Goal: Find contact information: Find contact information

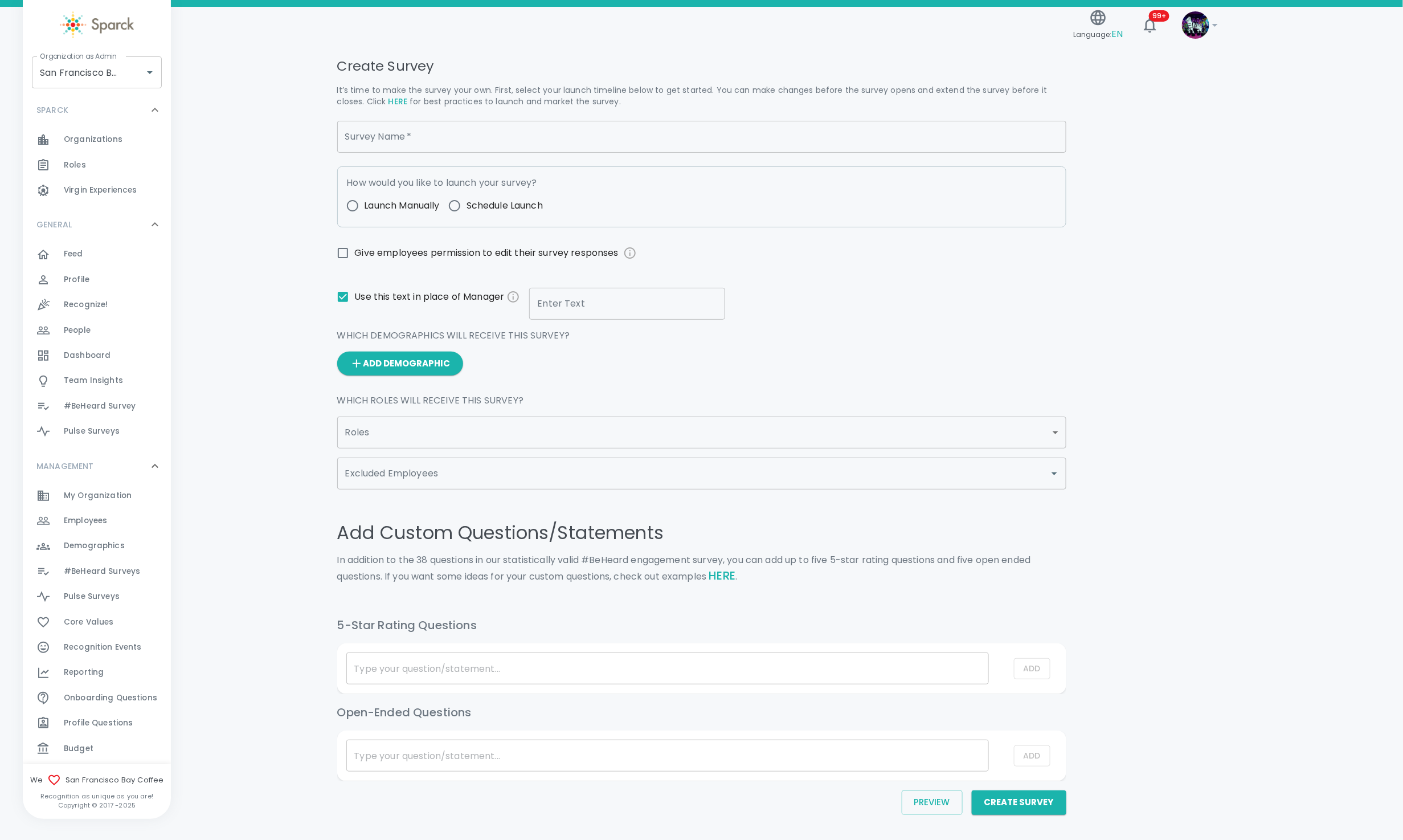
click at [86, 522] on span "Employees" at bounding box center [85, 520] width 43 height 11
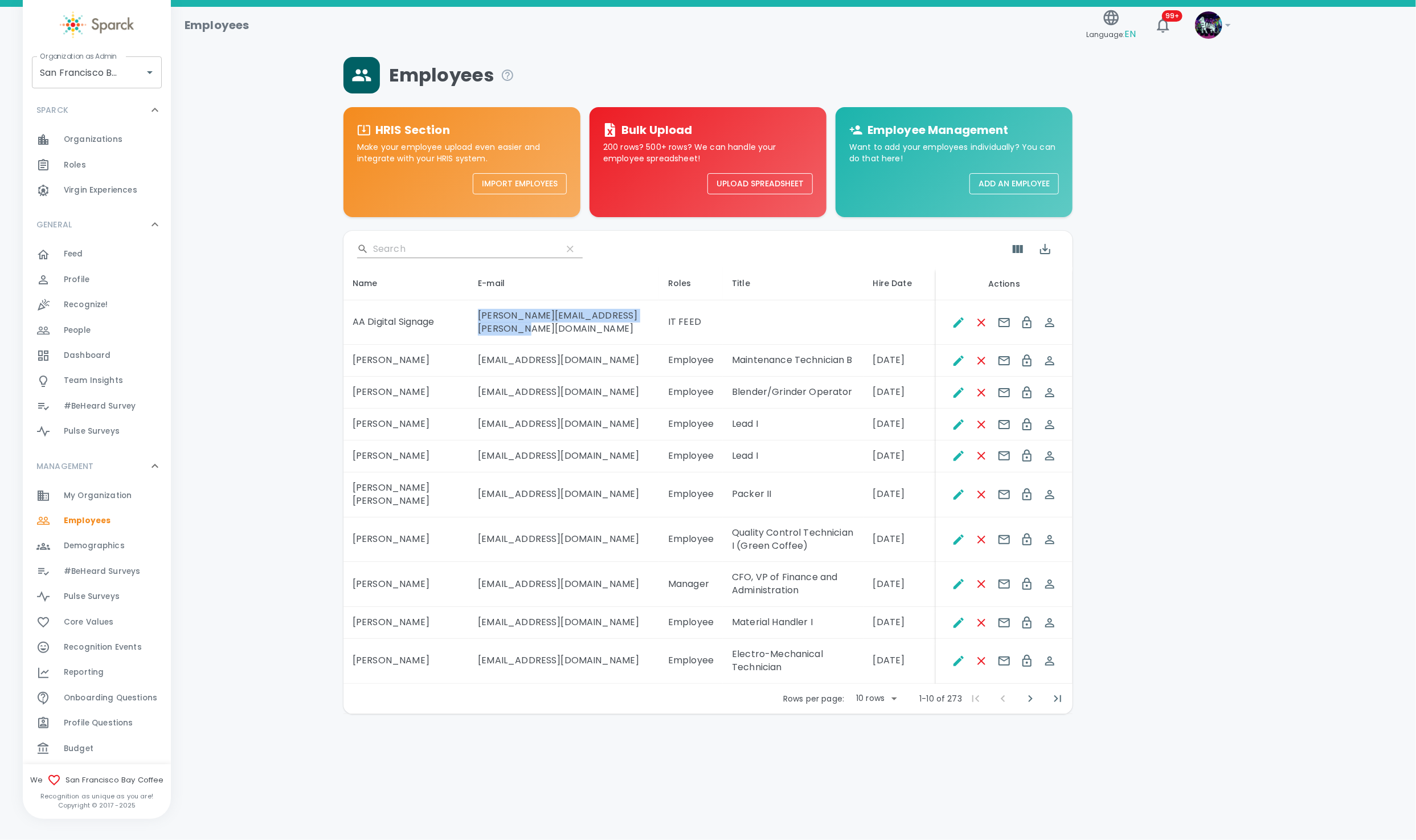
drag, startPoint x: 649, startPoint y: 323, endPoint x: 446, endPoint y: 321, distance: 203.0
click at [469, 321] on td "[PERSON_NAME][EMAIL_ADDRESS][PERSON_NAME][DOMAIN_NAME]" at bounding box center [564, 323] width 191 height 45
copy td "[PERSON_NAME][EMAIL_ADDRESS][PERSON_NAME][DOMAIN_NAME]"
click at [1226, 29] on icon at bounding box center [1228, 25] width 14 height 14
click at [1239, 234] on li "Logout" at bounding box center [1280, 232] width 119 height 20
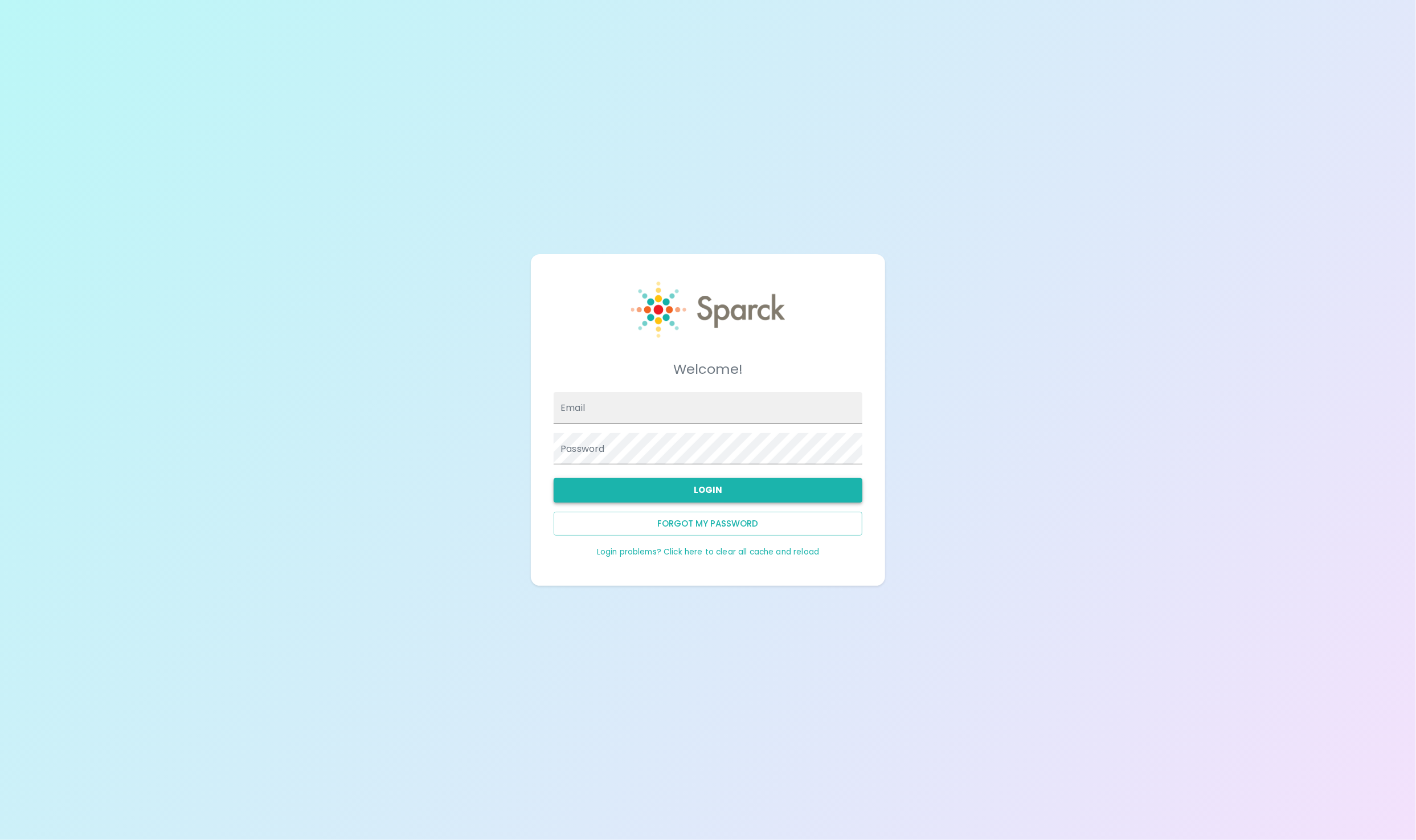
type input "[PERSON_NAME][EMAIL_ADDRESS][PERSON_NAME][DOMAIN_NAME]"
click at [687, 489] on button "Login" at bounding box center [708, 489] width 309 height 24
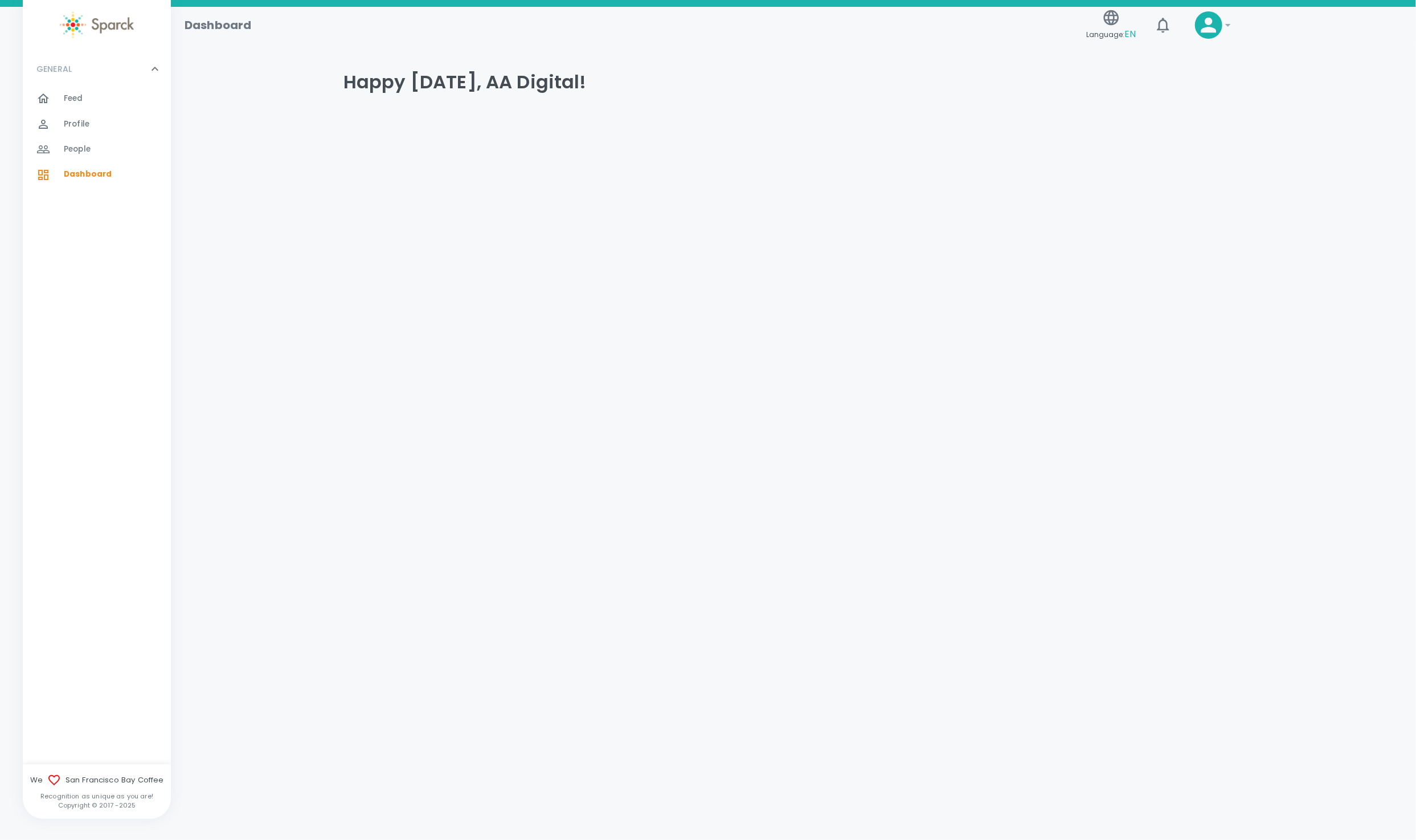
click at [65, 91] on span "Feed 0" at bounding box center [73, 98] width 19 height 16
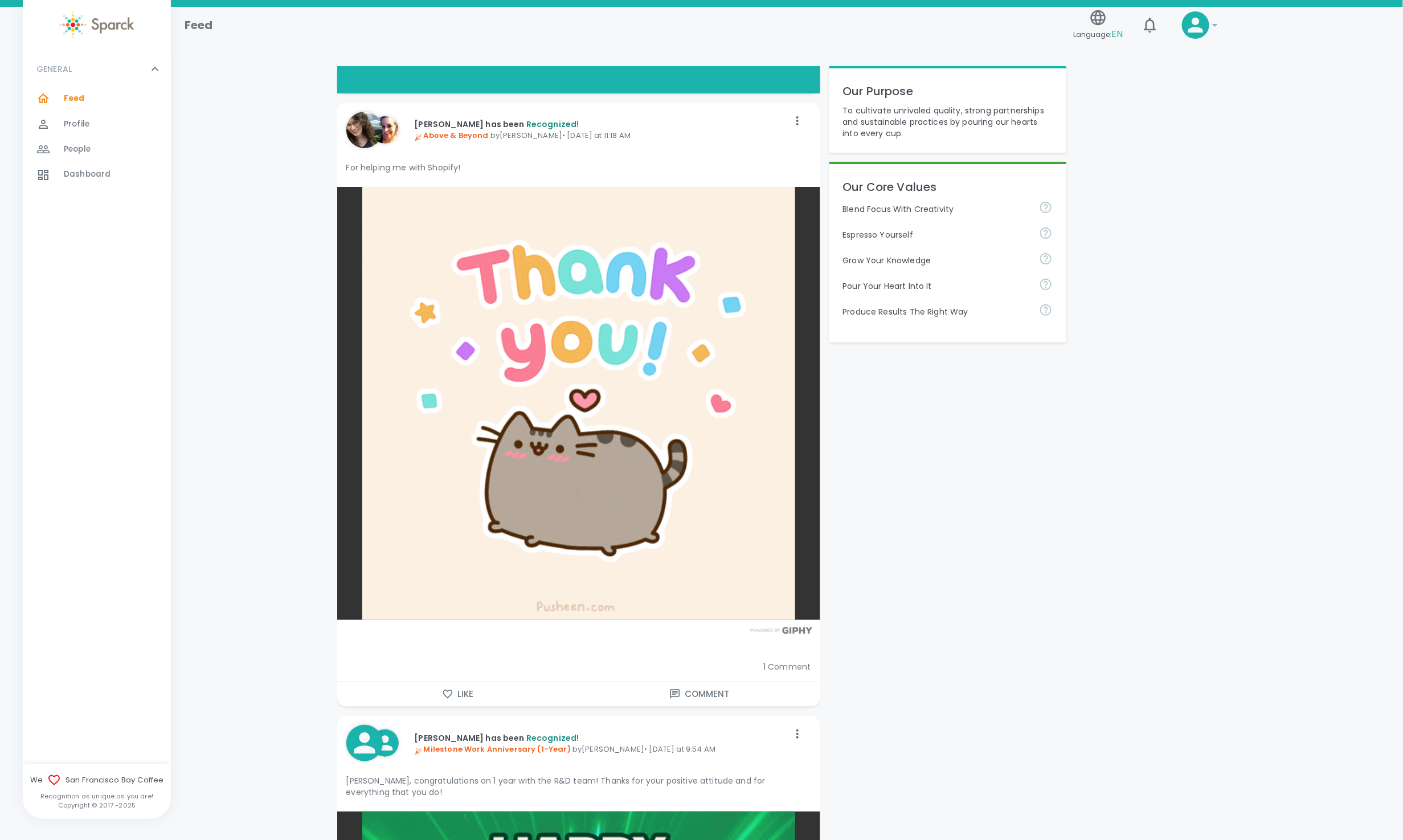
click at [1208, 25] on icon at bounding box center [1215, 25] width 14 height 14
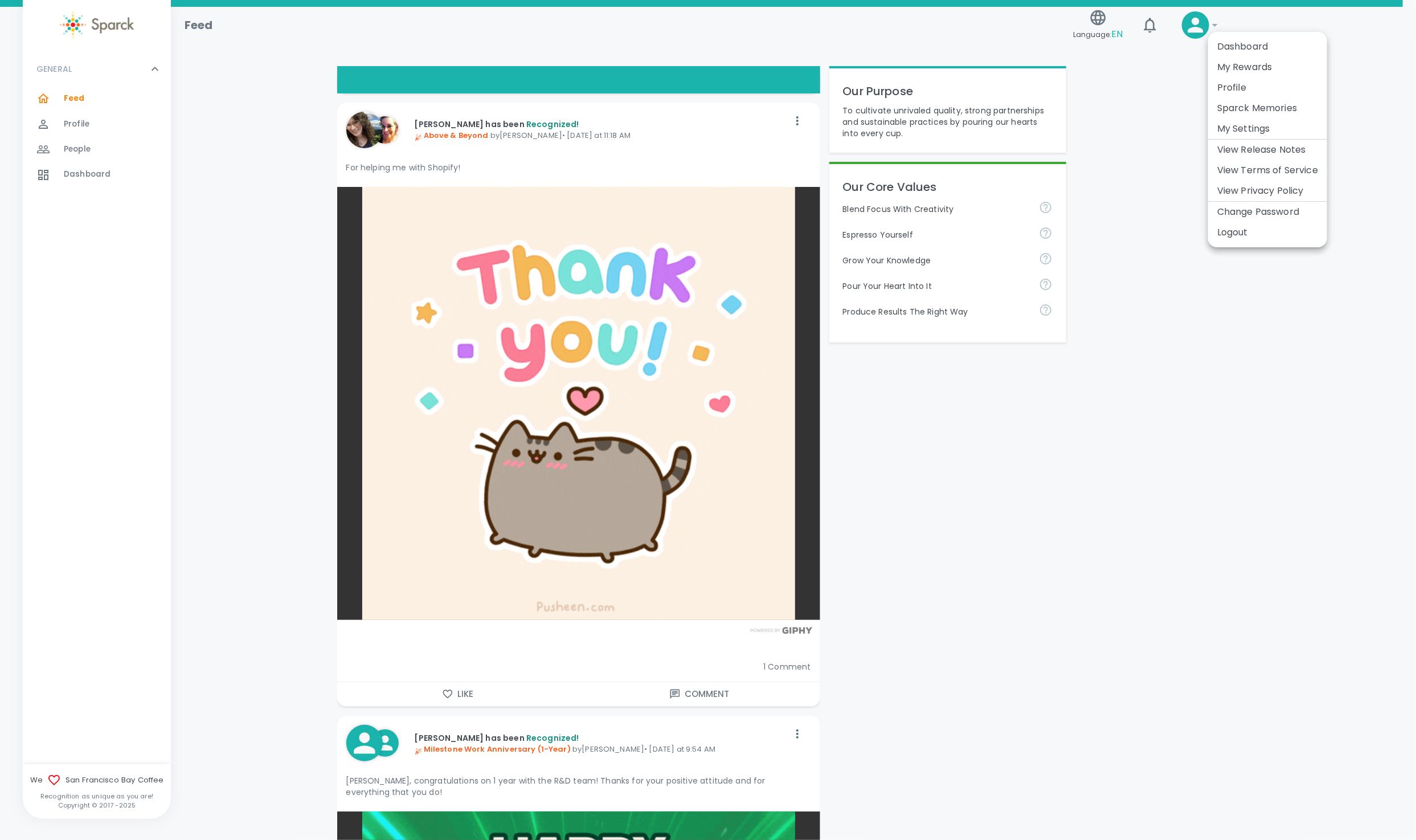
click at [1240, 86] on li "Profile" at bounding box center [1268, 87] width 119 height 20
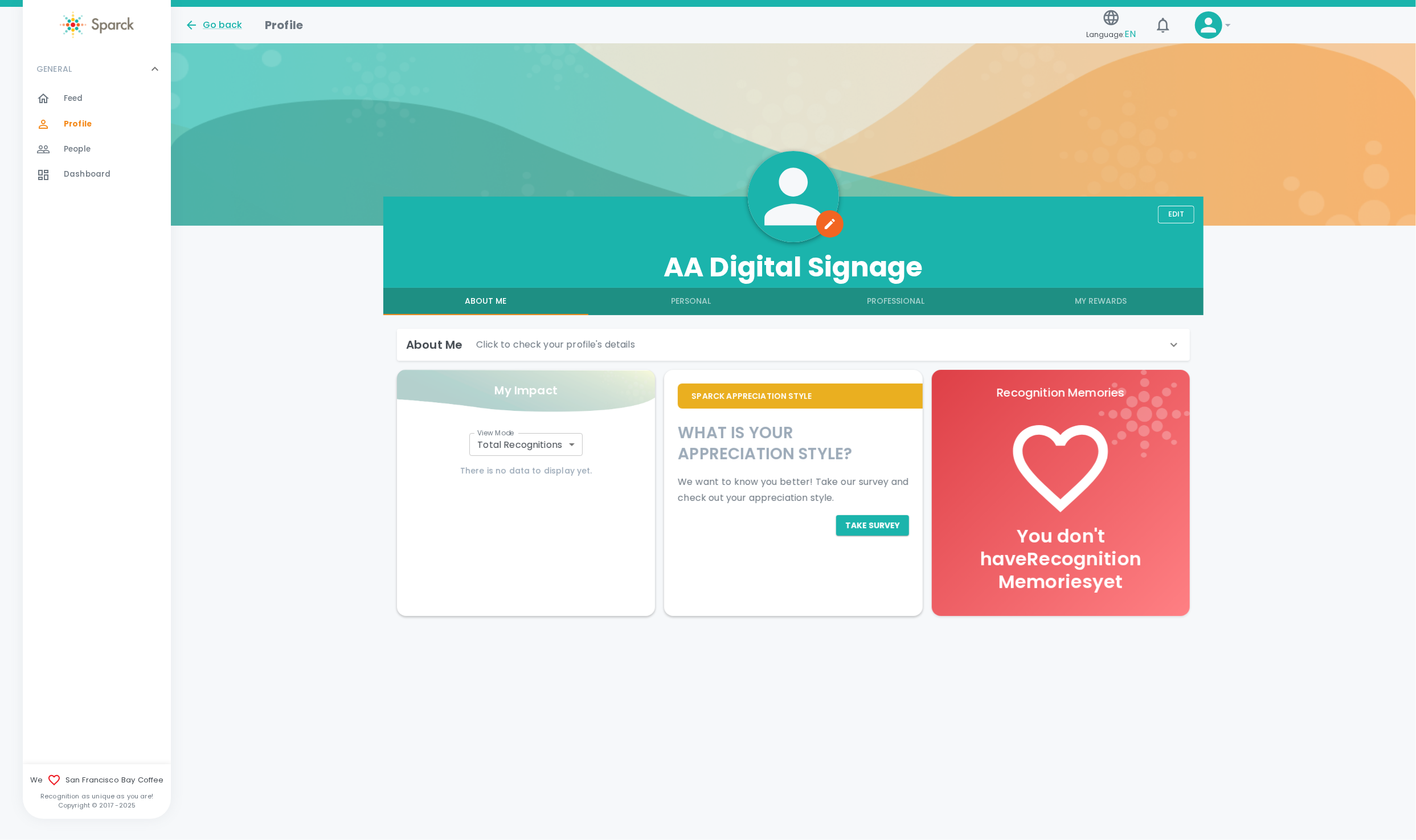
click at [476, 344] on p "Click to check your profile's details" at bounding box center [556, 345] width 159 height 14
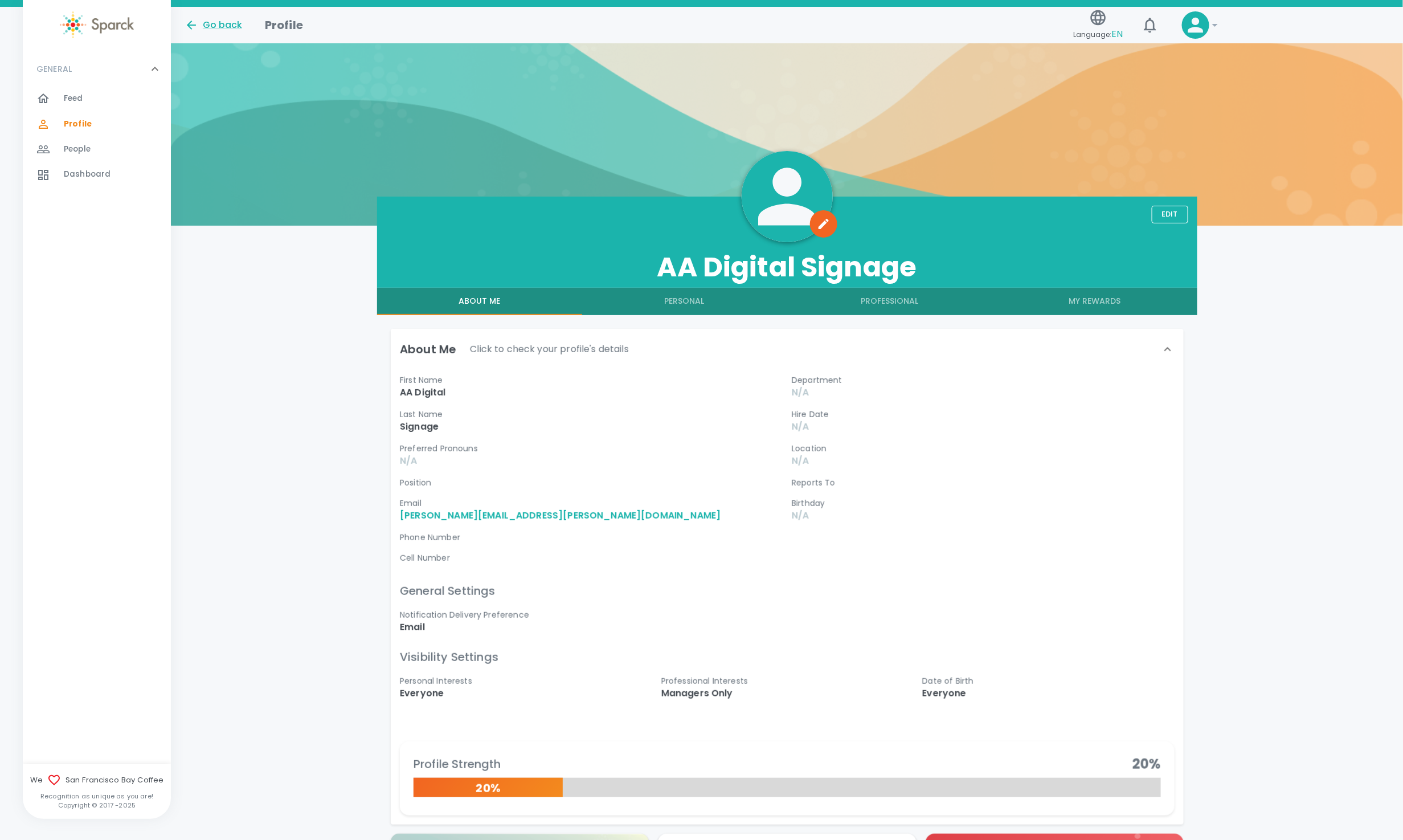
click at [1214, 19] on icon at bounding box center [1215, 25] width 14 height 14
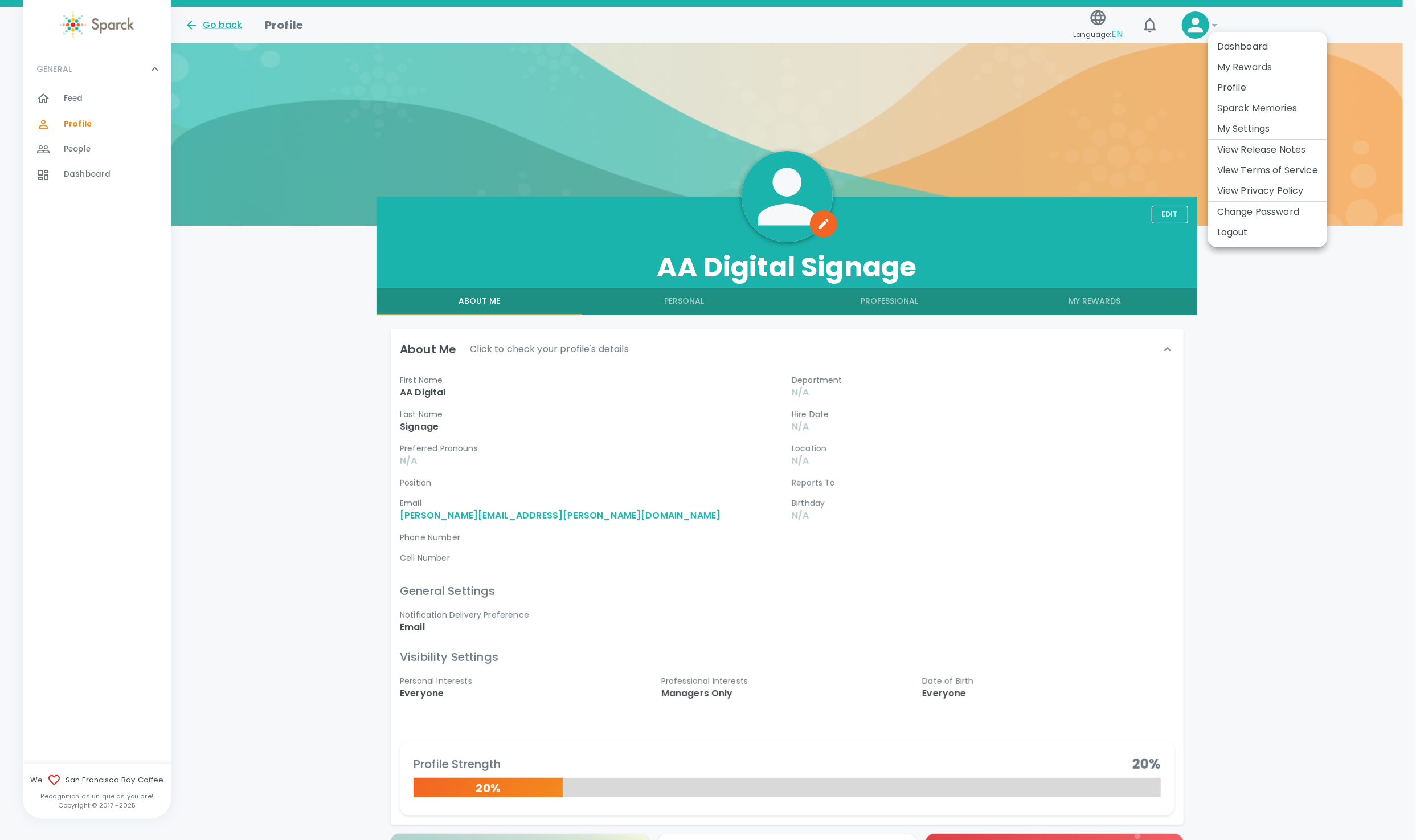
click at [1252, 235] on li "Logout" at bounding box center [1268, 232] width 119 height 20
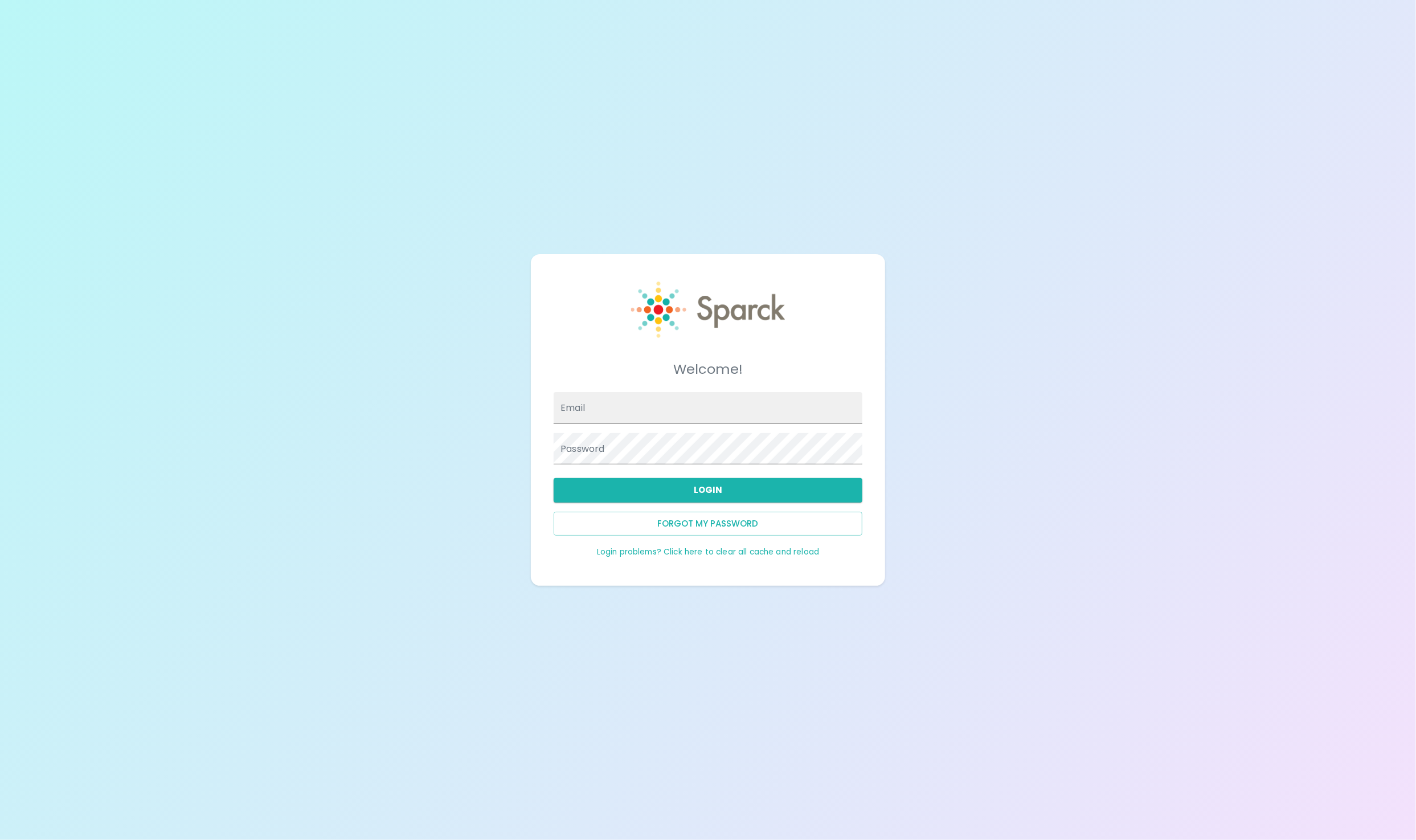
type input "[PERSON_NAME][EMAIL_ADDRESS][PERSON_NAME][DOMAIN_NAME]"
click at [487, 464] on div "Welcome! Email Ron.thornburg+sfbcITFEED@sparckco.com Password Login Forgot my p…" at bounding box center [708, 420] width 1416 height 840
click at [672, 492] on button "Login" at bounding box center [708, 489] width 309 height 24
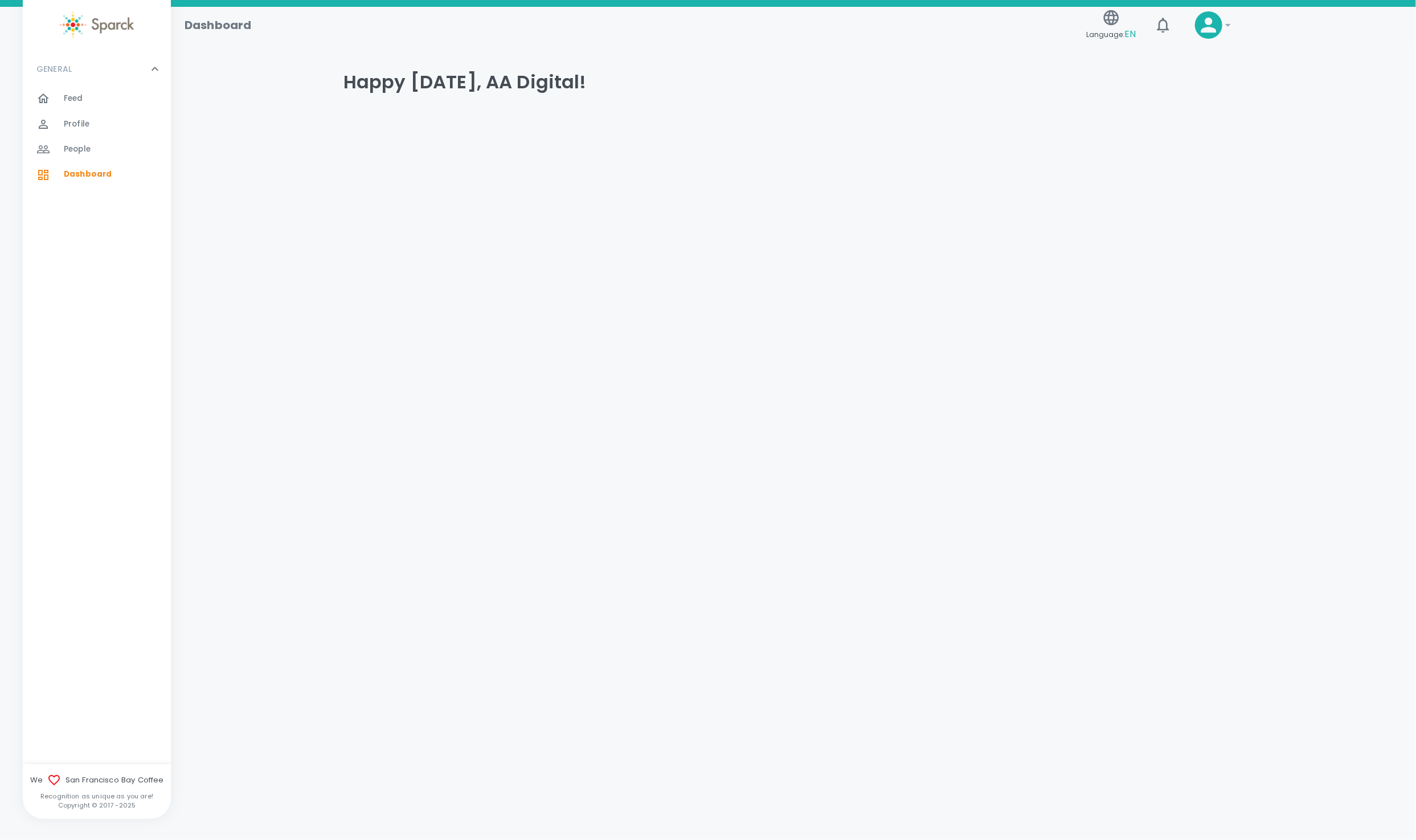
click at [1221, 27] on div "!" at bounding box center [1209, 25] width 27 height 27
click at [1216, 30] on icon at bounding box center [1209, 25] width 15 height 15
click at [1243, 245] on li "Logout" at bounding box center [1254, 239] width 119 height 20
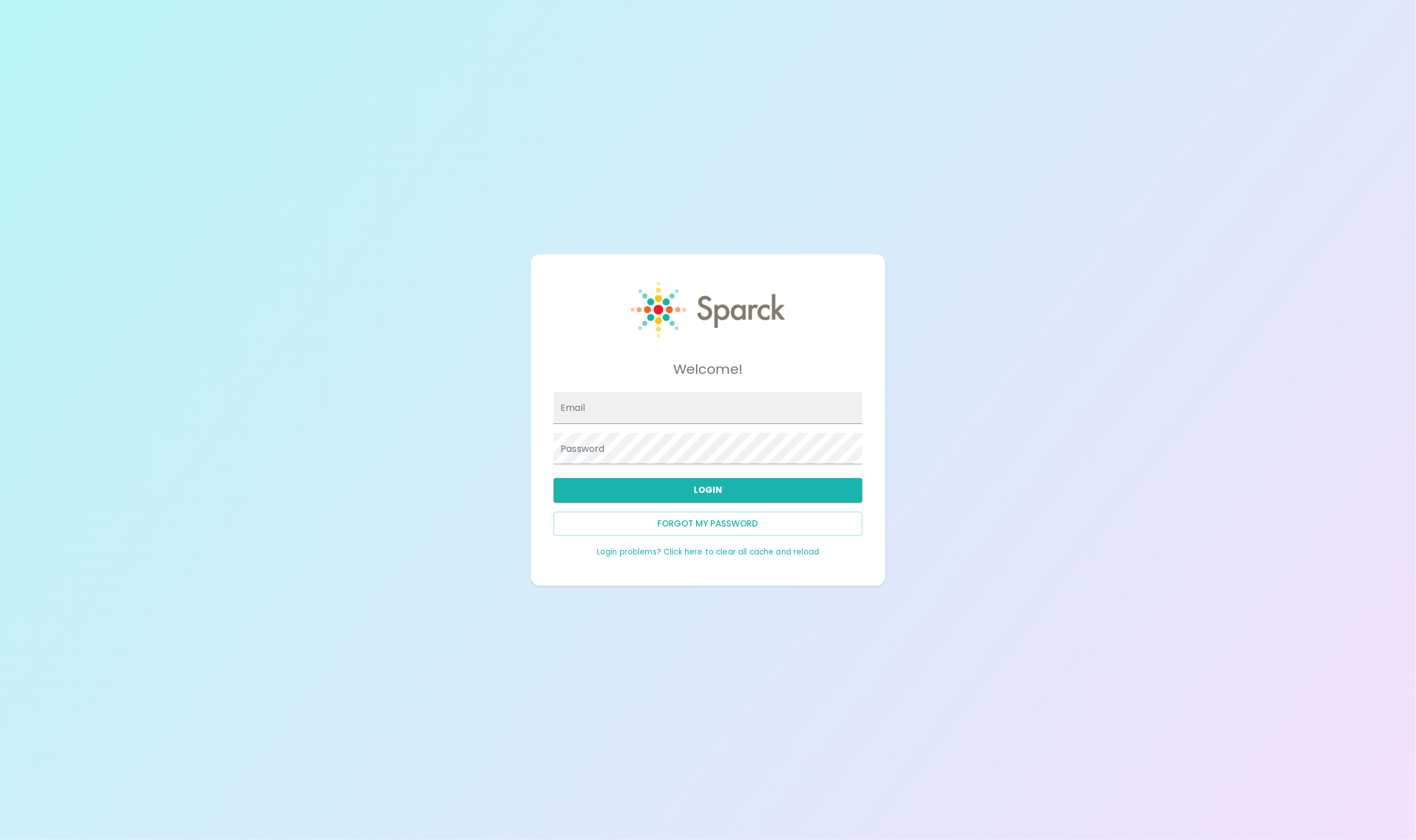
type input "[PERSON_NAME][EMAIL_ADDRESS][PERSON_NAME][DOMAIN_NAME]"
click at [358, 445] on div "Welcome! Email Ron.thornburg+sfbcITFEED@sparckco.com Password Login Forgot my p…" at bounding box center [708, 420] width 1416 height 840
click at [1246, 321] on div "Welcome! Email Ron.thornburg+sfbcITFEED@sparckco.com Password Login Forgot my p…" at bounding box center [708, 420] width 1416 height 840
click at [746, 490] on button "Login" at bounding box center [708, 489] width 309 height 24
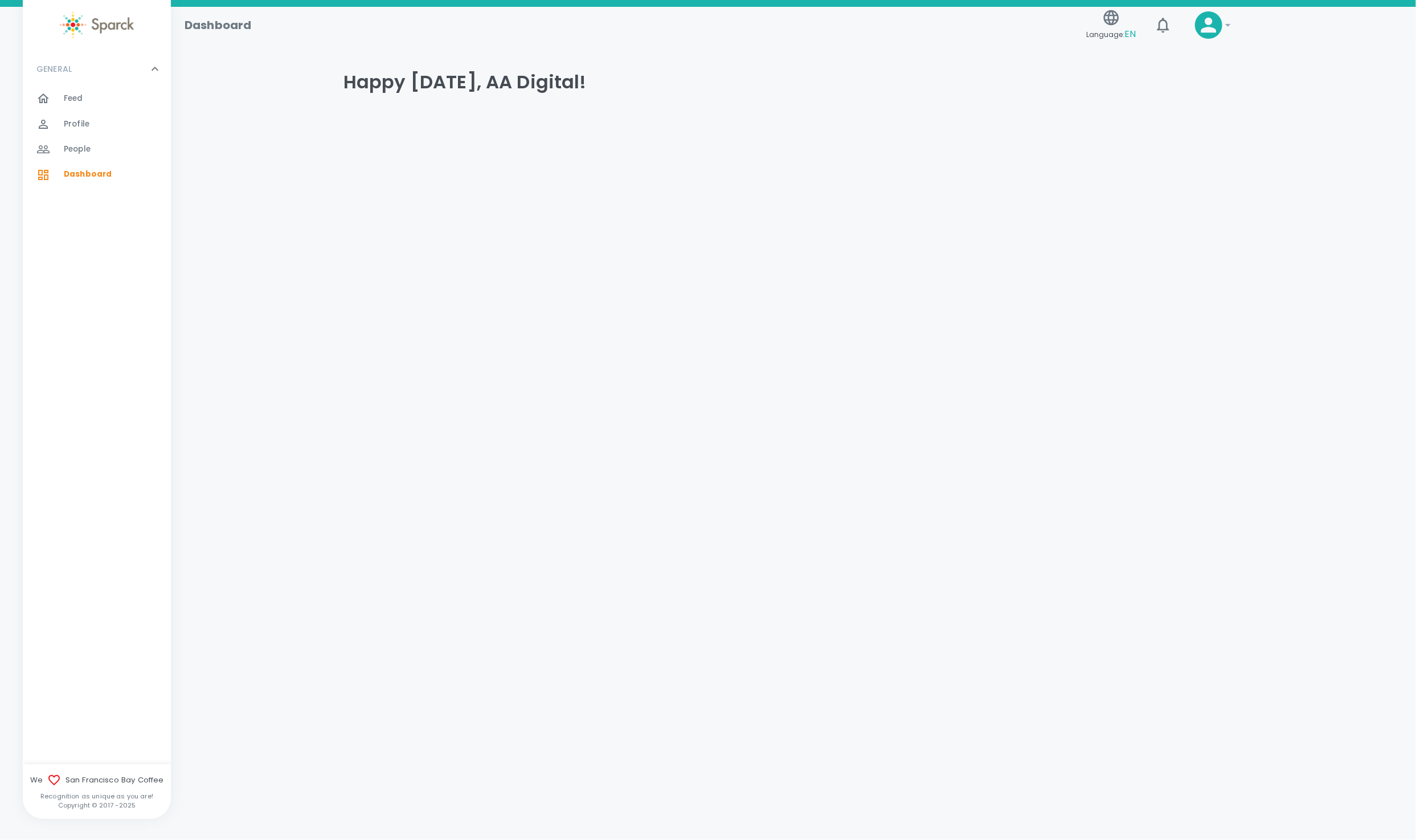
click at [80, 119] on span "Profile" at bounding box center [76, 124] width 25 height 11
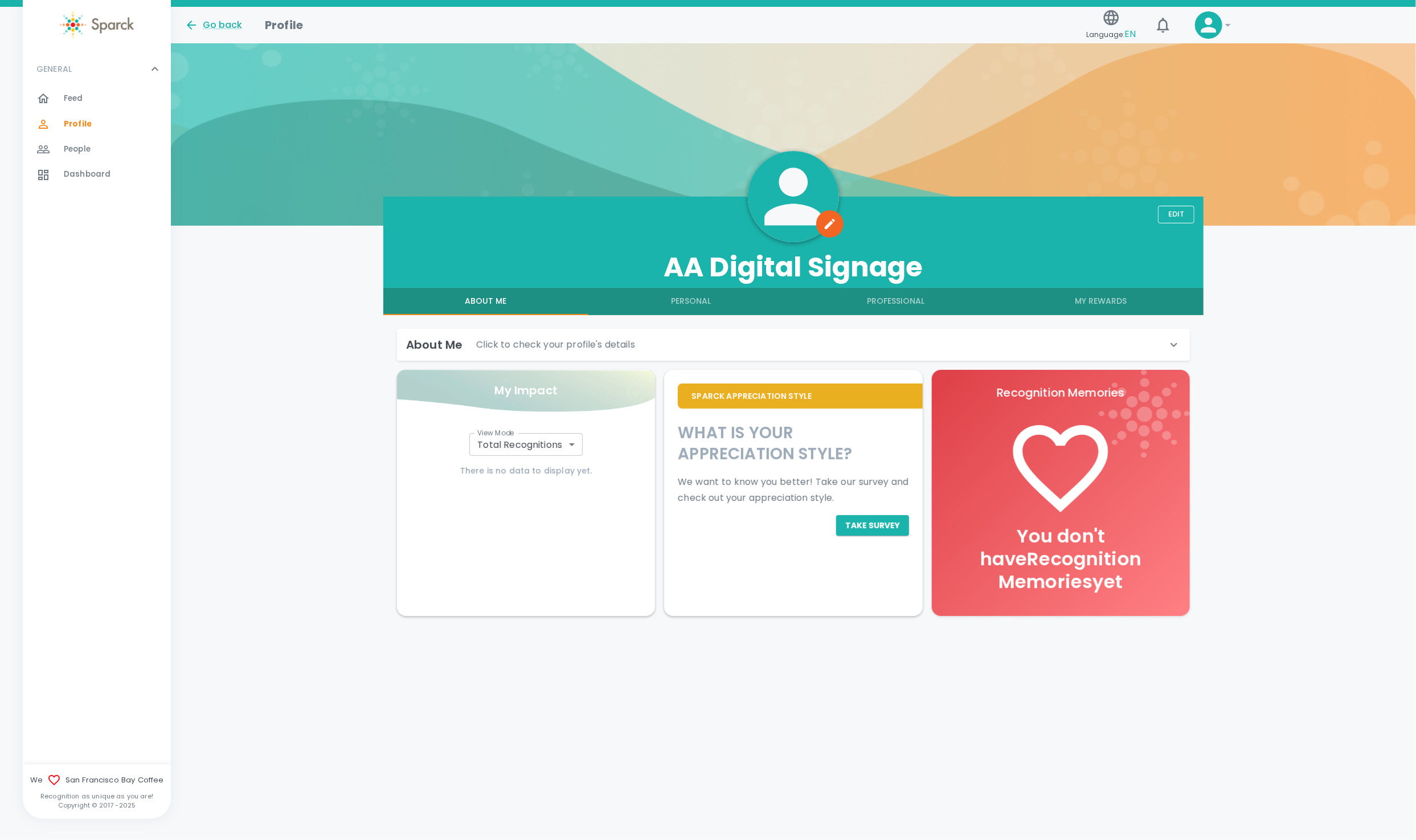
click at [427, 344] on h6 "About Me" at bounding box center [434, 345] width 57 height 19
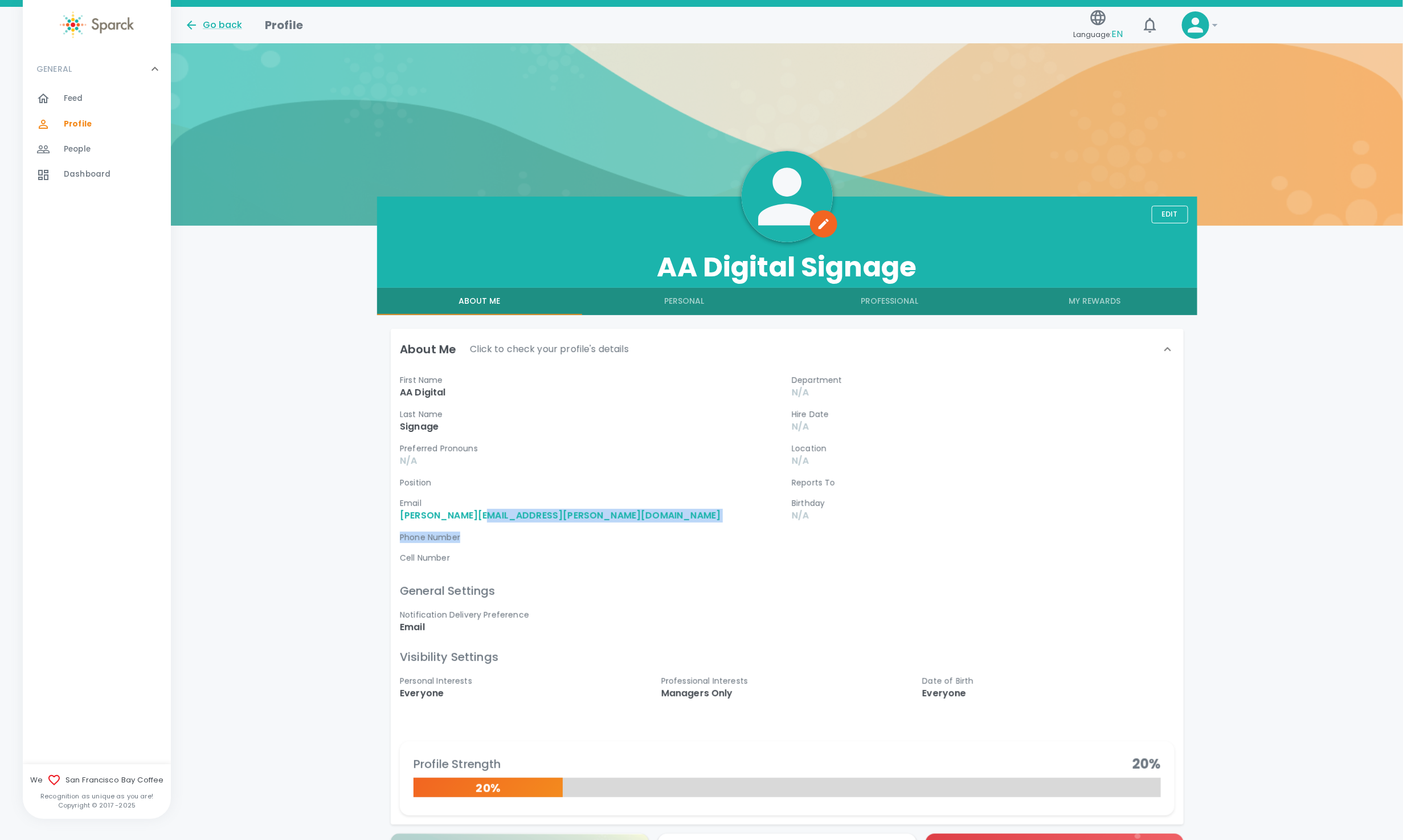
drag, startPoint x: 627, startPoint y: 530, endPoint x: 480, endPoint y: 511, distance: 148.2
click at [480, 511] on div "First Name AA Digital Last Name Signage Preferred Pronouns N/A Position Email R…" at bounding box center [586, 468] width 392 height 207
click at [618, 502] on p "Email" at bounding box center [591, 502] width 383 height 11
drag, startPoint x: 615, startPoint y: 514, endPoint x: 384, endPoint y: 517, distance: 231.0
click at [384, 517] on div "About Me Click to check your profile's details First Name AA Digital Last Name …" at bounding box center [782, 572] width 802 height 505
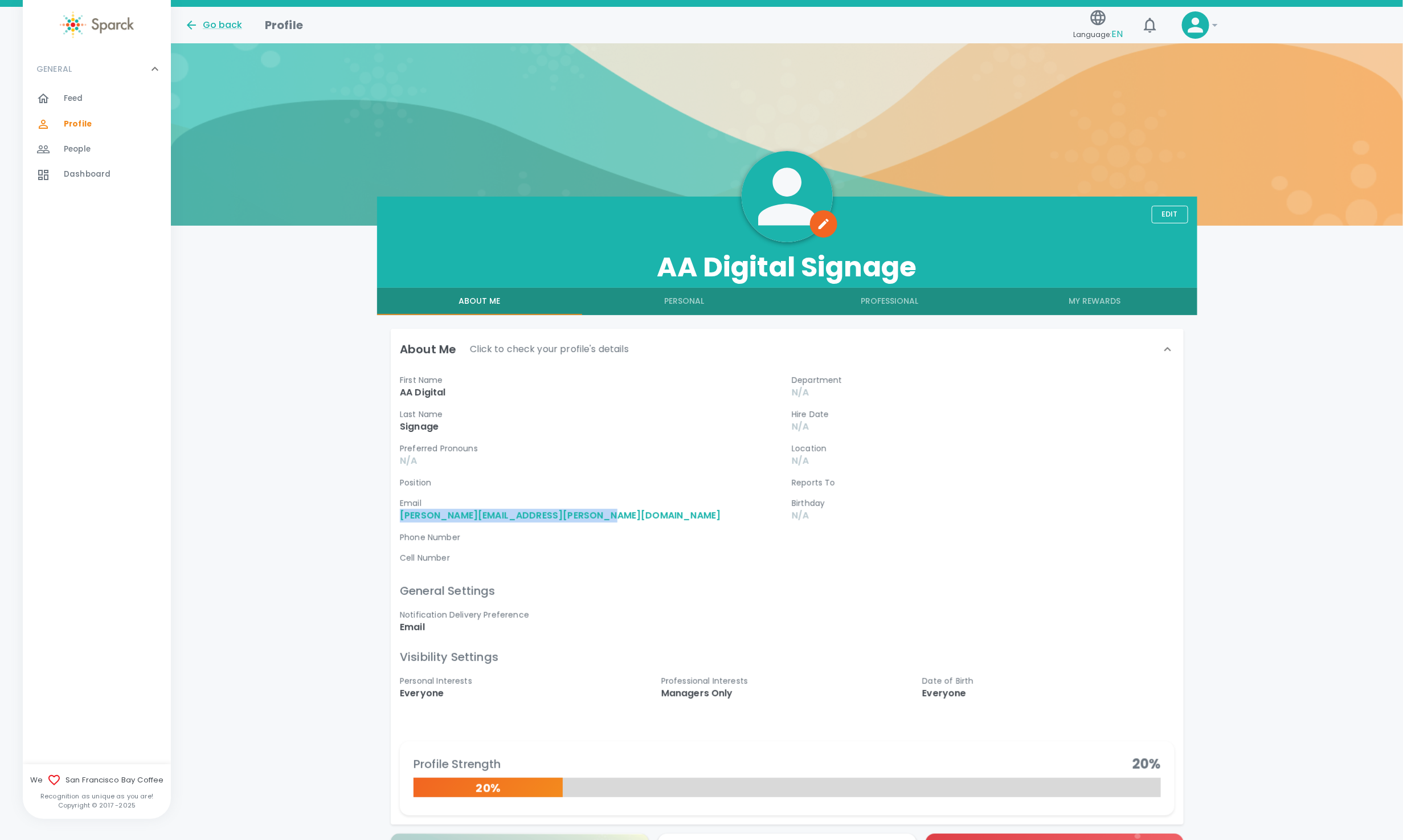
copy link "[PERSON_NAME][EMAIL_ADDRESS][PERSON_NAME][DOMAIN_NAME]"
